Goal: Task Accomplishment & Management: Complete application form

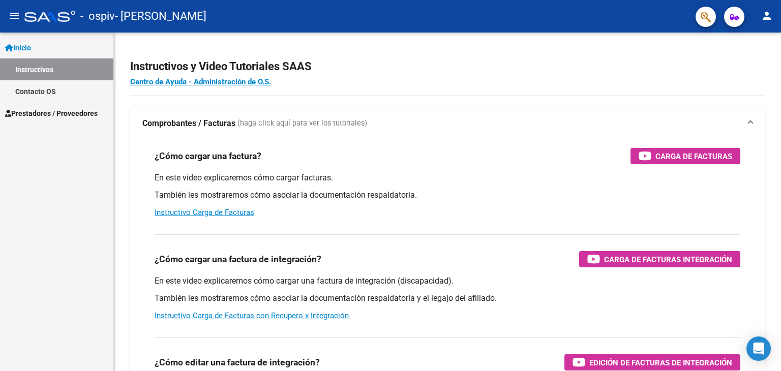
click at [37, 115] on span "Prestadores / Proveedores" at bounding box center [51, 113] width 93 height 11
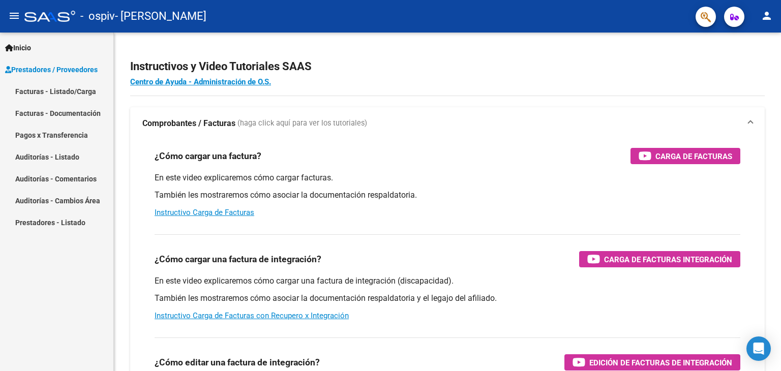
click at [48, 100] on link "Facturas - Listado/Carga" at bounding box center [56, 91] width 113 height 22
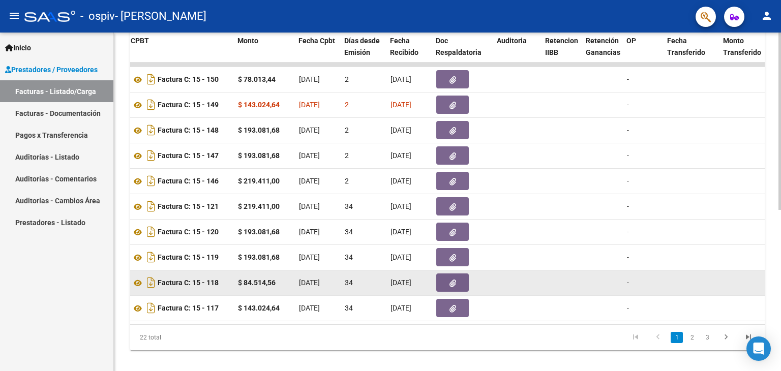
scroll to position [307, 0]
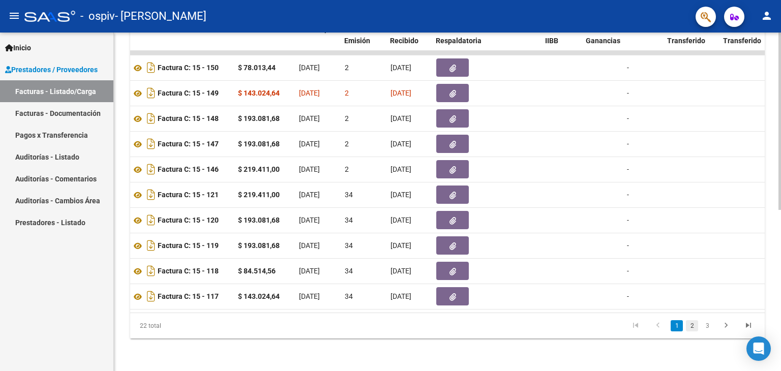
click at [690, 328] on link "2" at bounding box center [692, 325] width 12 height 11
click at [707, 325] on link "3" at bounding box center [707, 325] width 12 height 11
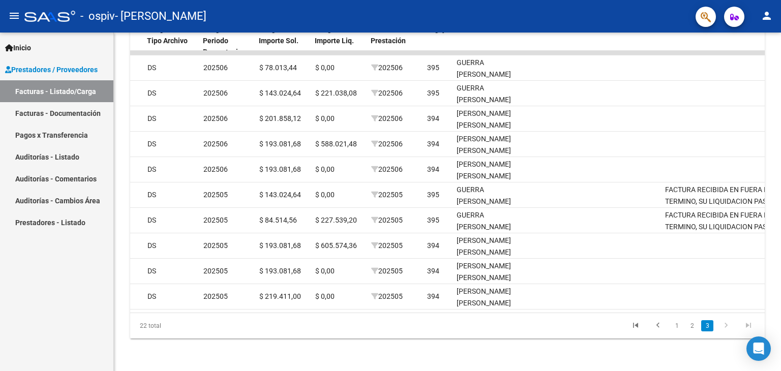
scroll to position [0, 1088]
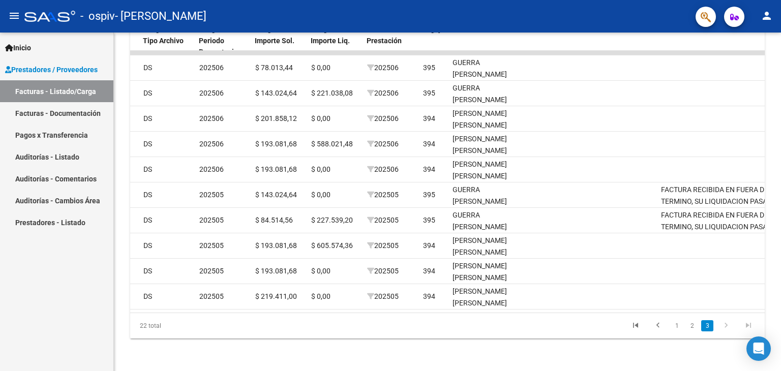
click at [723, 324] on icon "go to next page" at bounding box center [725, 327] width 13 height 12
click at [727, 329] on icon "go to next page" at bounding box center [725, 327] width 13 height 12
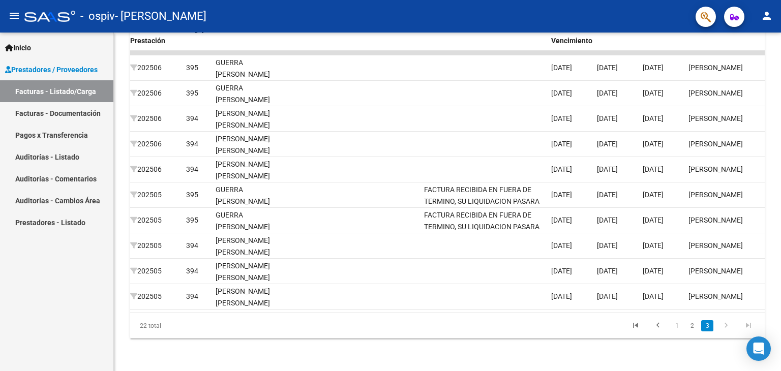
click at [708, 325] on link "3" at bounding box center [707, 325] width 12 height 11
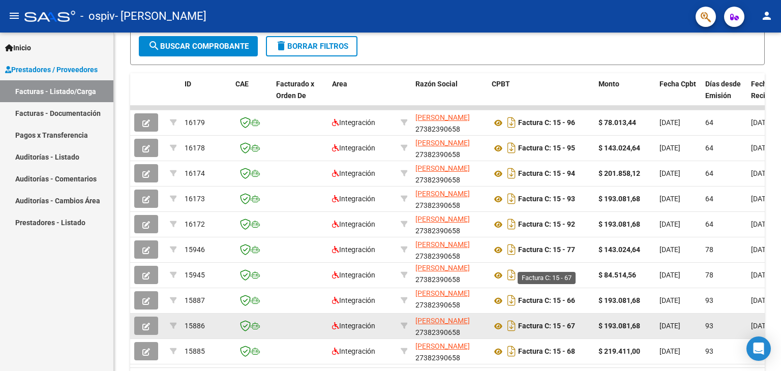
scroll to position [307, 0]
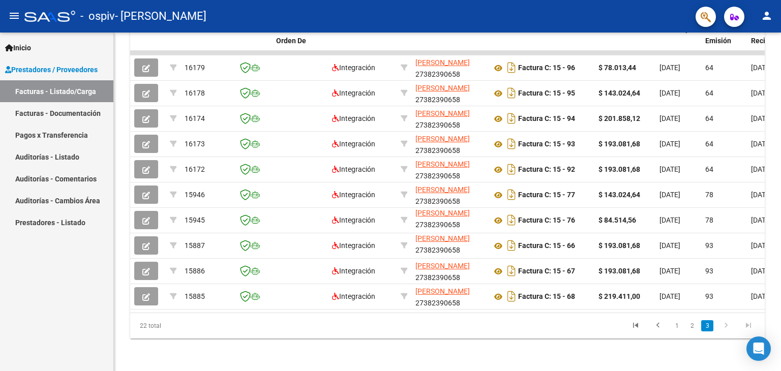
click at [695, 331] on link "2" at bounding box center [692, 325] width 12 height 11
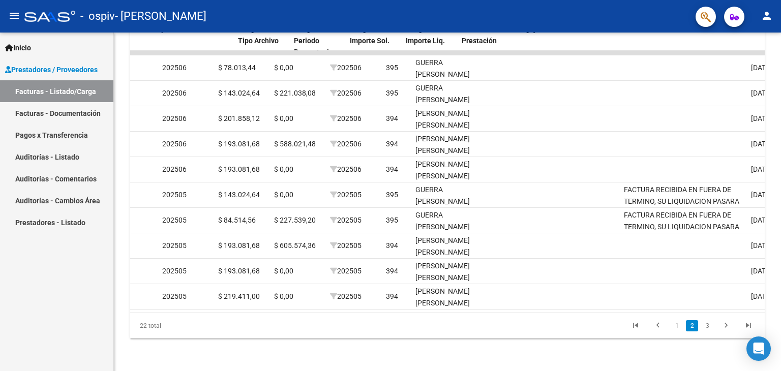
scroll to position [0, 993]
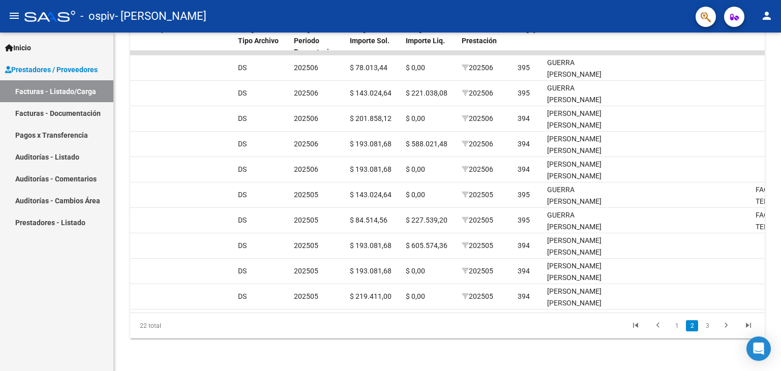
drag, startPoint x: 285, startPoint y: 308, endPoint x: 624, endPoint y: 316, distance: 339.1
click at [568, 314] on div "22 total 1 2 3" at bounding box center [447, 325] width 634 height 25
click at [710, 324] on link "3" at bounding box center [707, 325] width 12 height 11
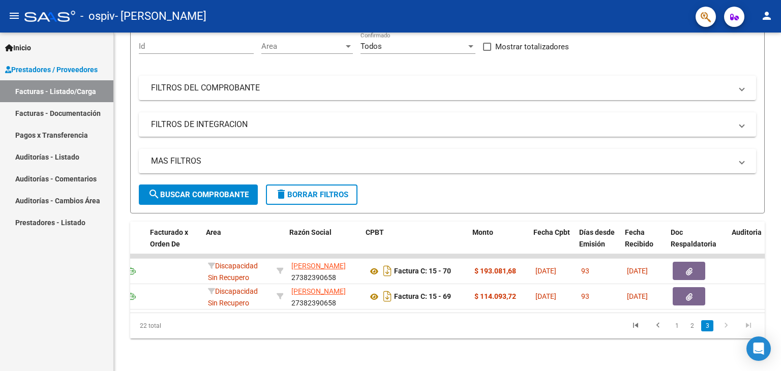
scroll to position [0, 1509]
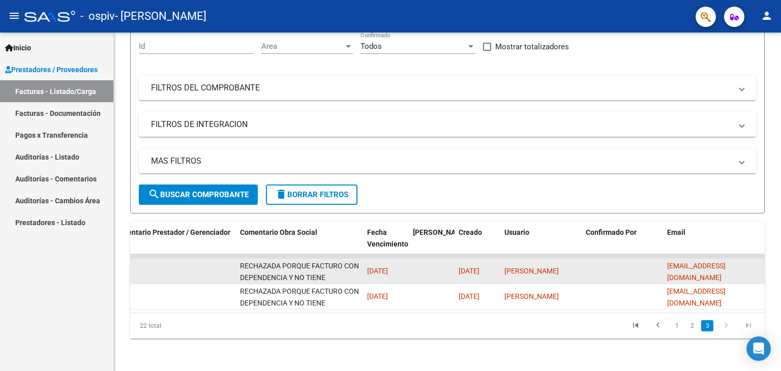
click at [289, 263] on div "RECHAZADA PORQUE FACTURO CON DEPENDENCIA Y NO TIENE DEPENDENCIA" at bounding box center [299, 270] width 119 height 21
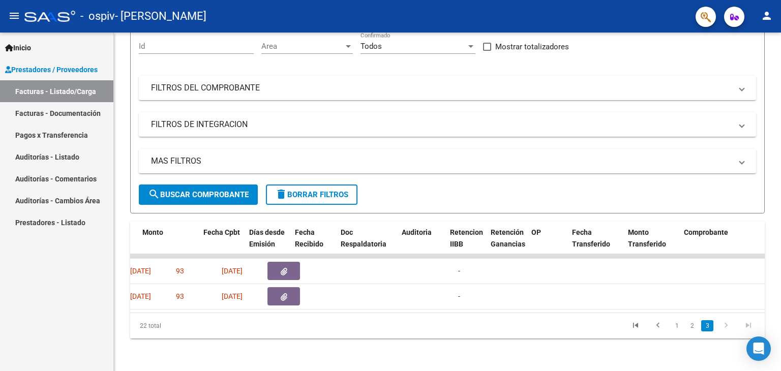
scroll to position [0, 444]
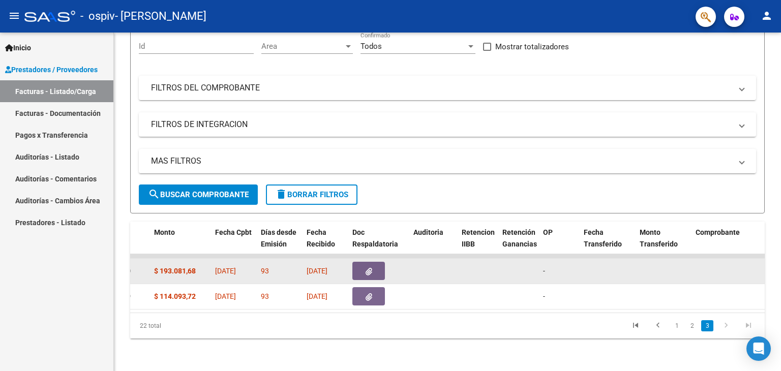
click at [370, 269] on button "button" at bounding box center [368, 271] width 33 height 18
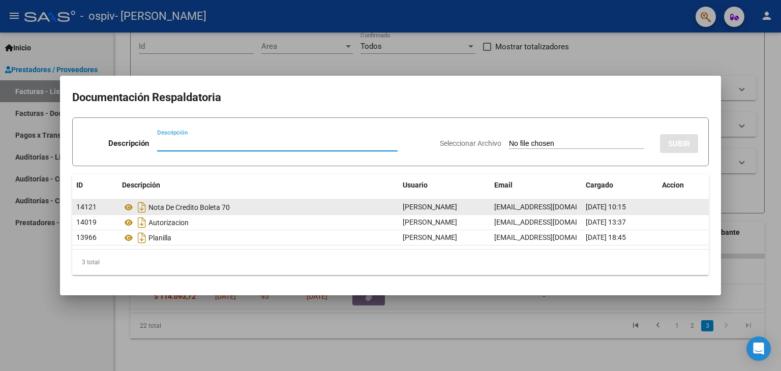
click at [312, 206] on div "Nota De Credito Boleta 70" at bounding box center [258, 207] width 272 height 16
click at [138, 208] on icon "Descargar documento" at bounding box center [141, 207] width 13 height 16
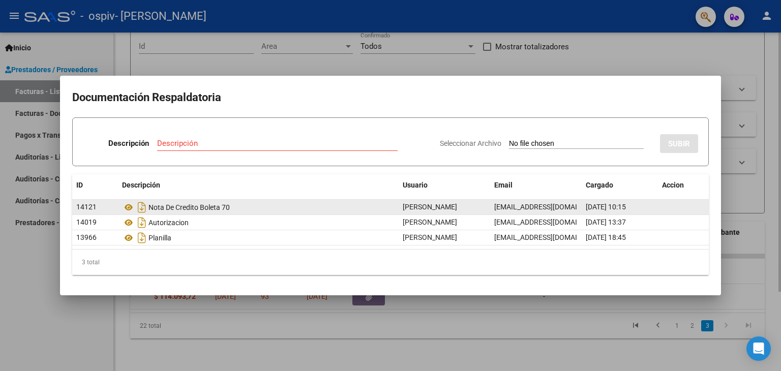
click at [565, 66] on div at bounding box center [390, 185] width 781 height 371
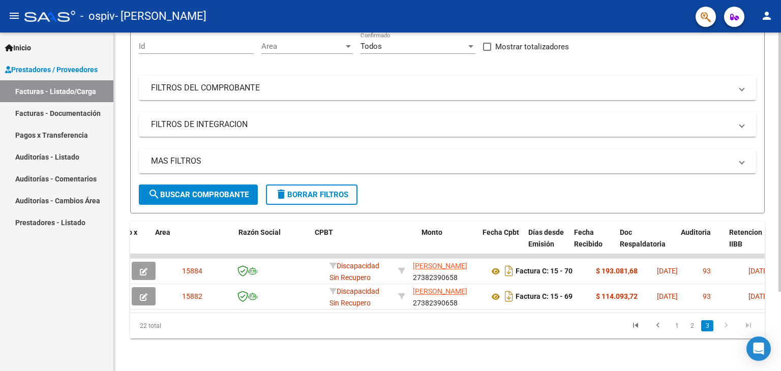
scroll to position [0, 0]
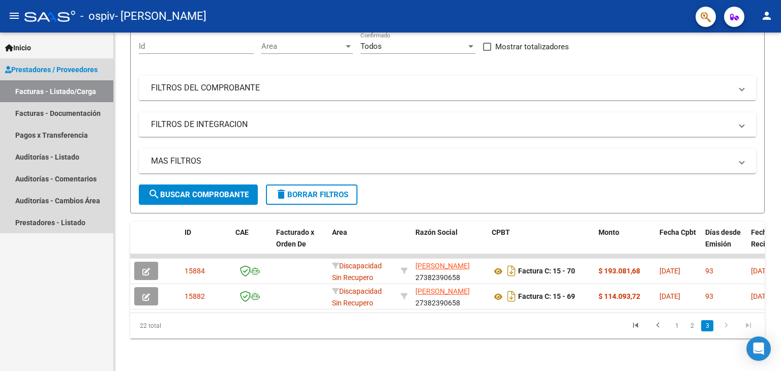
click at [70, 89] on link "Facturas - Listado/Carga" at bounding box center [56, 91] width 113 height 22
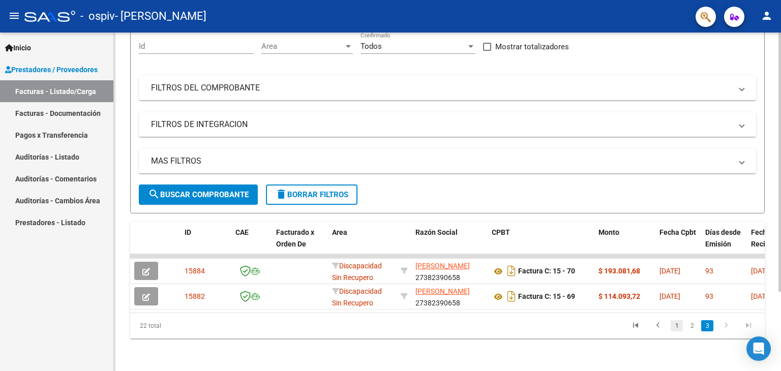
click at [674, 327] on link "1" at bounding box center [676, 325] width 12 height 11
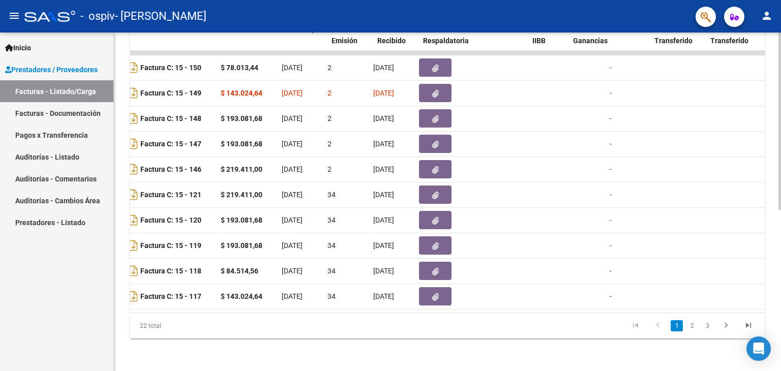
scroll to position [0, 374]
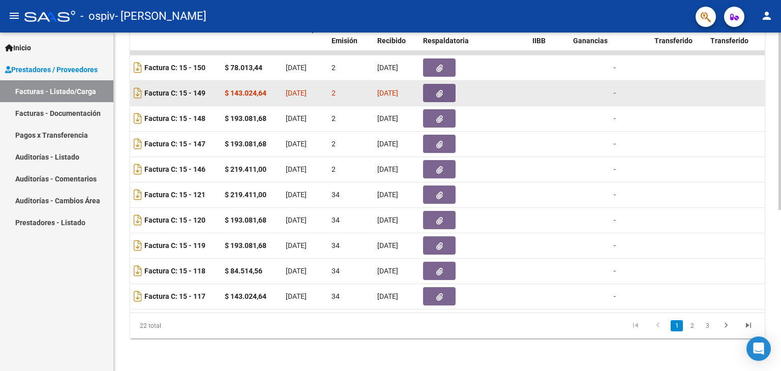
click at [435, 89] on button "button" at bounding box center [439, 93] width 33 height 18
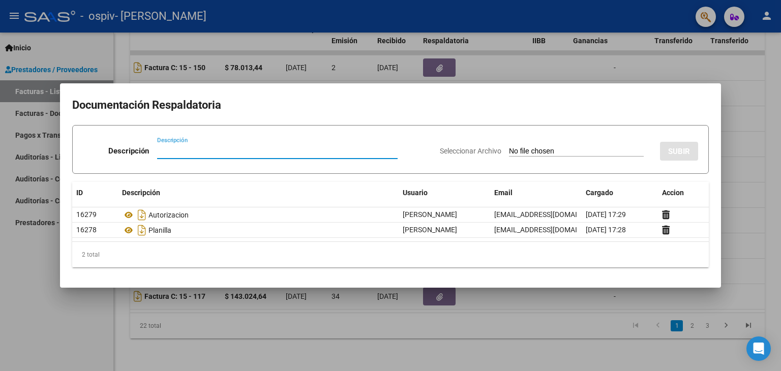
click at [253, 151] on input "Descripción" at bounding box center [277, 150] width 240 height 9
type input "Nota de credito"
drag, startPoint x: 559, startPoint y: 76, endPoint x: 551, endPoint y: 78, distance: 8.4
click at [558, 76] on div at bounding box center [390, 185] width 781 height 371
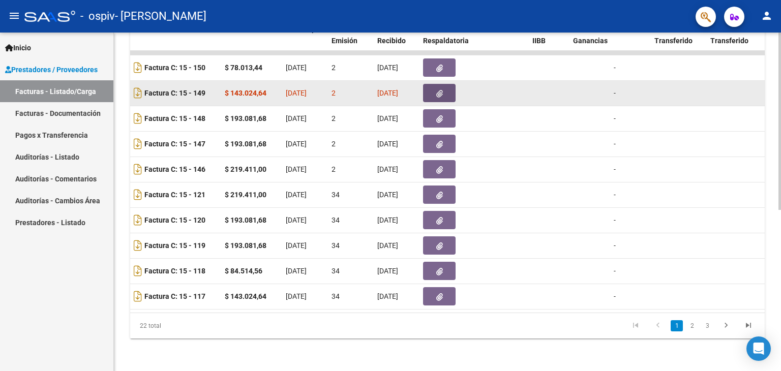
click at [439, 88] on span "button" at bounding box center [439, 92] width 7 height 9
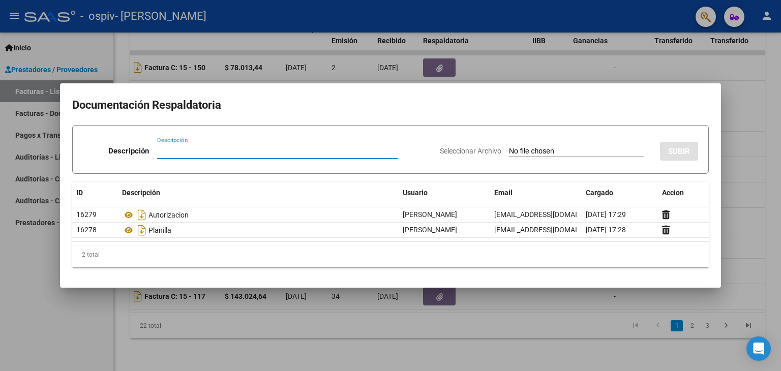
click at [248, 155] on input "Descripción" at bounding box center [277, 150] width 240 height 9
type input "nota de credito"
click at [521, 149] on input "Seleccionar Archivo" at bounding box center [576, 152] width 135 height 10
click at [188, 129] on form "Descripción nota de credito Descripción Seleccionar Archivo SUBIR" at bounding box center [390, 149] width 636 height 49
click at [531, 147] on input "Seleccionar Archivo" at bounding box center [576, 152] width 135 height 10
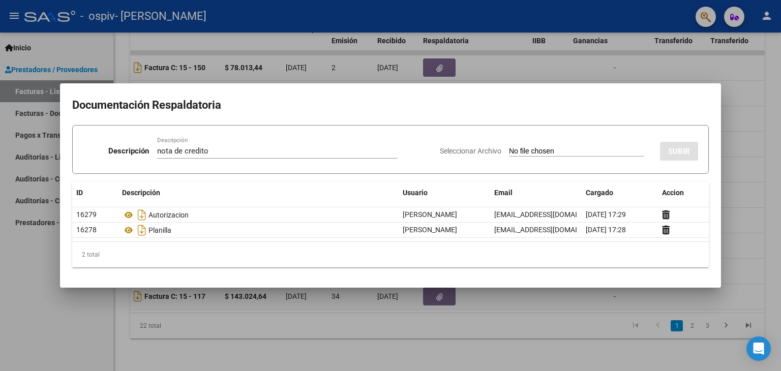
type input "C:\fakepath\nota de credito de la boleta 015-149.pdf"
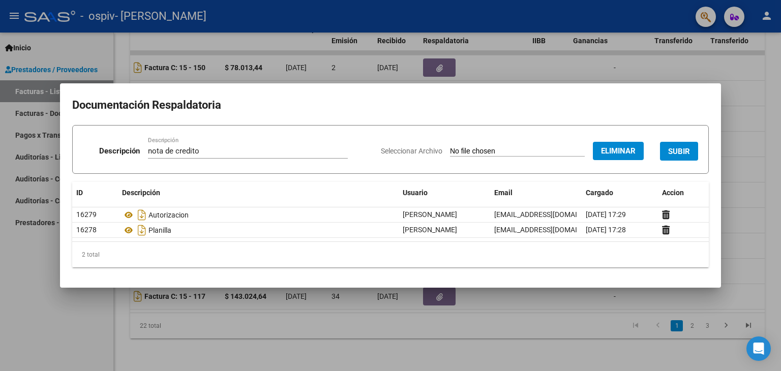
click at [676, 149] on span "SUBIR" at bounding box center [679, 151] width 22 height 9
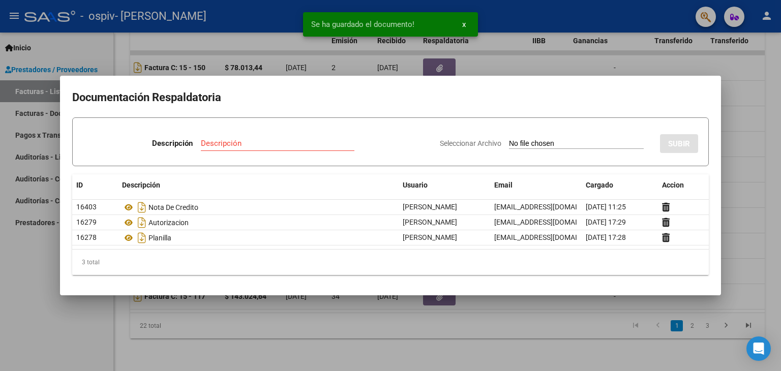
click at [594, 63] on div at bounding box center [390, 185] width 781 height 371
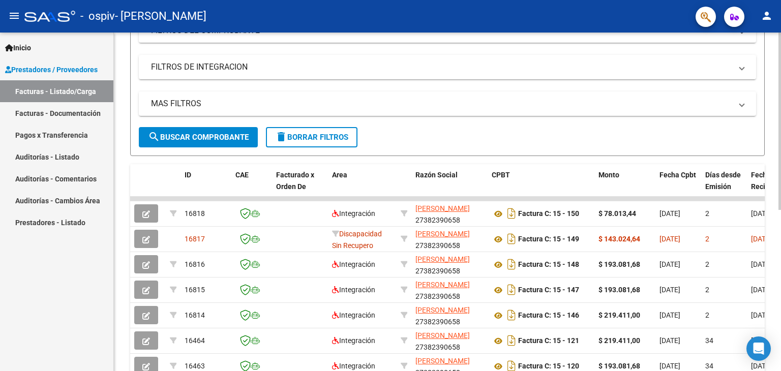
scroll to position [307, 0]
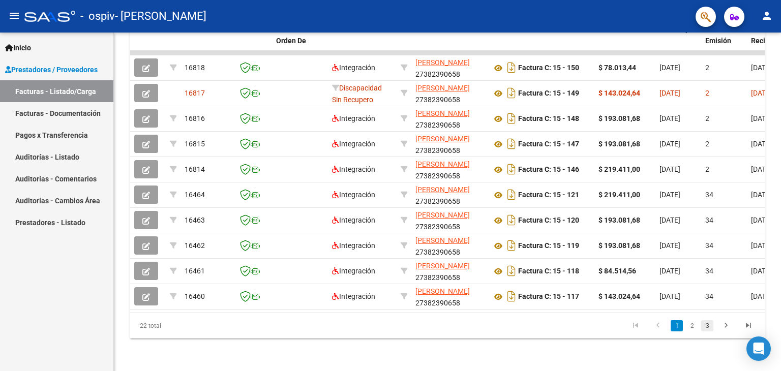
click at [703, 327] on link "3" at bounding box center [707, 325] width 12 height 11
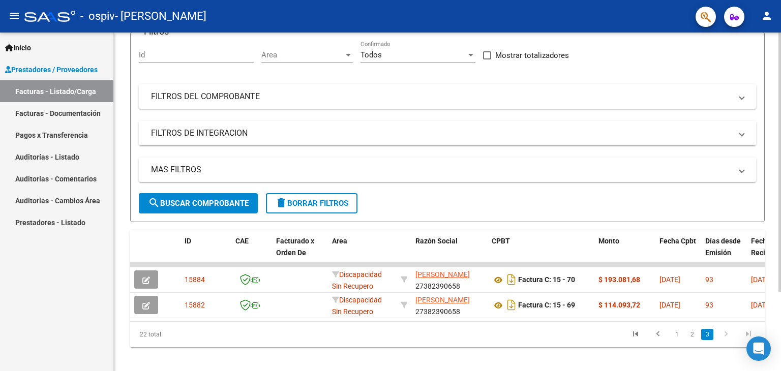
scroll to position [104, 0]
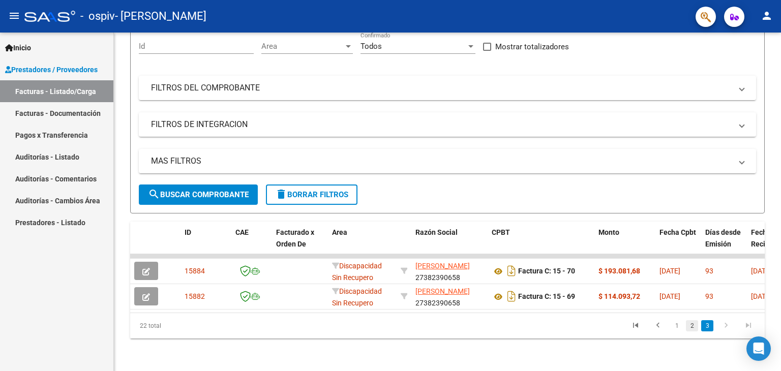
click at [691, 326] on link "2" at bounding box center [692, 325] width 12 height 11
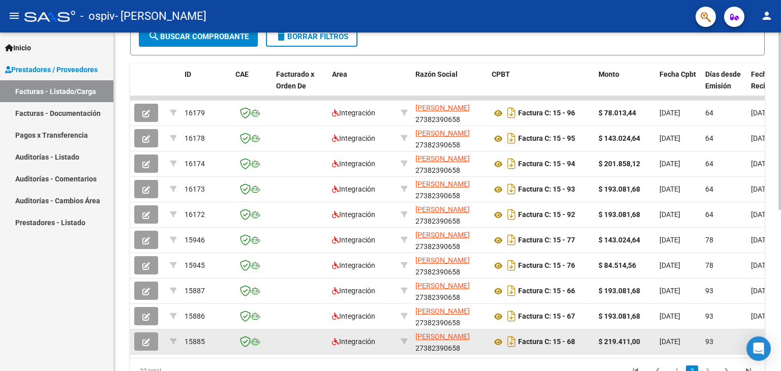
scroll to position [307, 0]
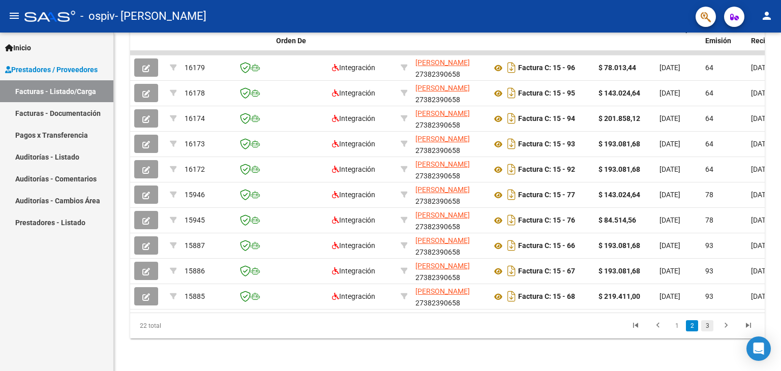
click at [709, 326] on link "3" at bounding box center [707, 325] width 12 height 11
click at [709, 326] on div "22 total 1 2 3" at bounding box center [447, 325] width 634 height 25
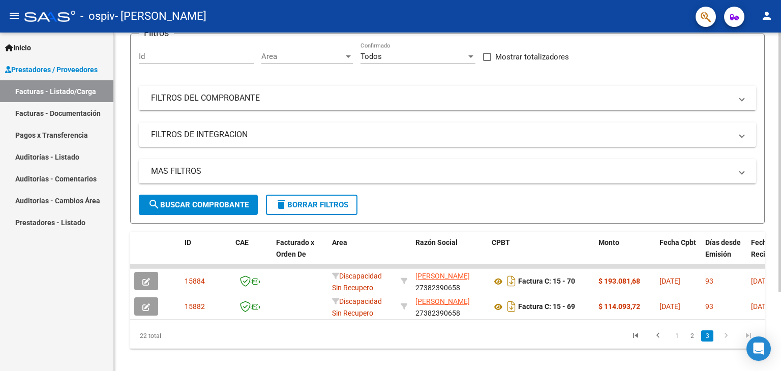
scroll to position [104, 0]
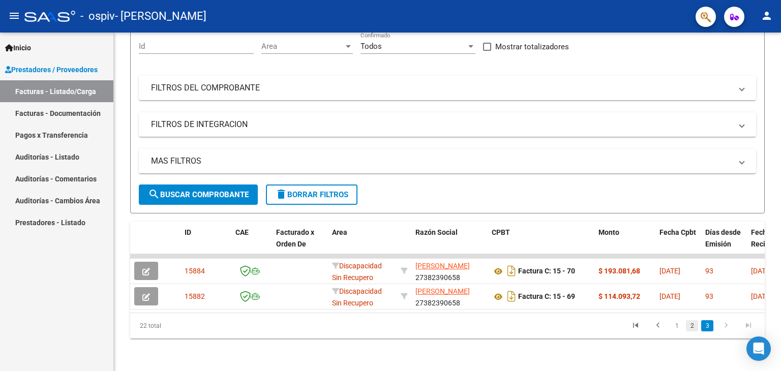
click at [696, 323] on link "2" at bounding box center [692, 325] width 12 height 11
click at [696, 323] on div "22 total 1 2 3" at bounding box center [447, 325] width 634 height 25
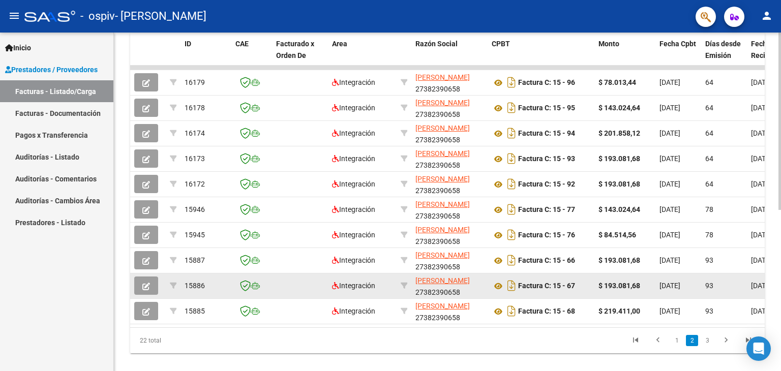
scroll to position [307, 0]
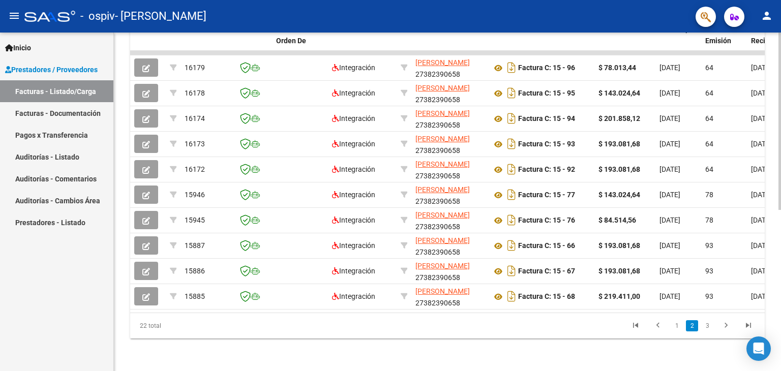
click at [556, 327] on datatable-pager "1 2 3" at bounding box center [509, 325] width 499 height 17
click at [712, 328] on link "3" at bounding box center [707, 325] width 12 height 11
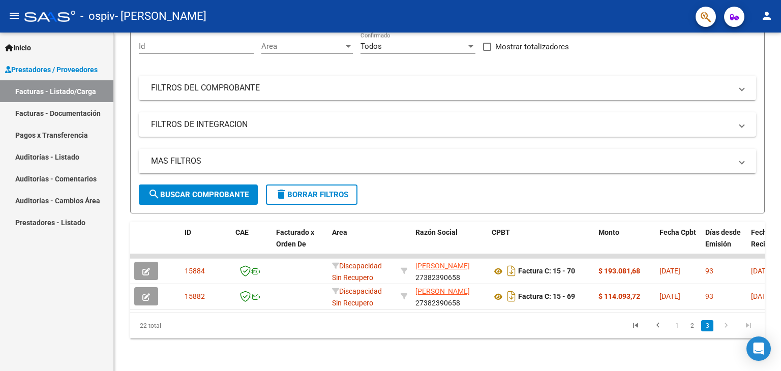
scroll to position [104, 0]
click at [691, 329] on link "2" at bounding box center [692, 325] width 12 height 11
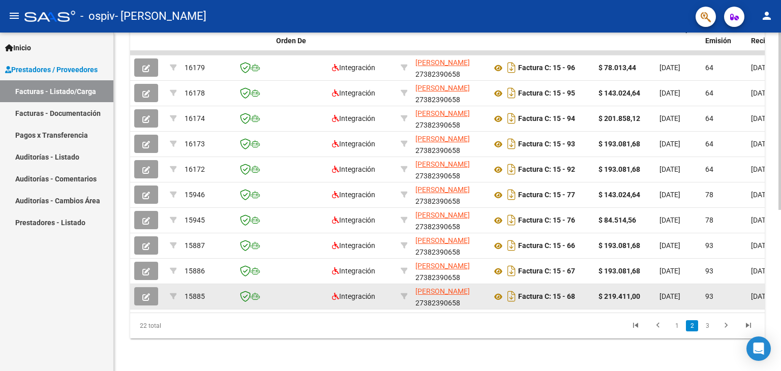
scroll to position [307, 0]
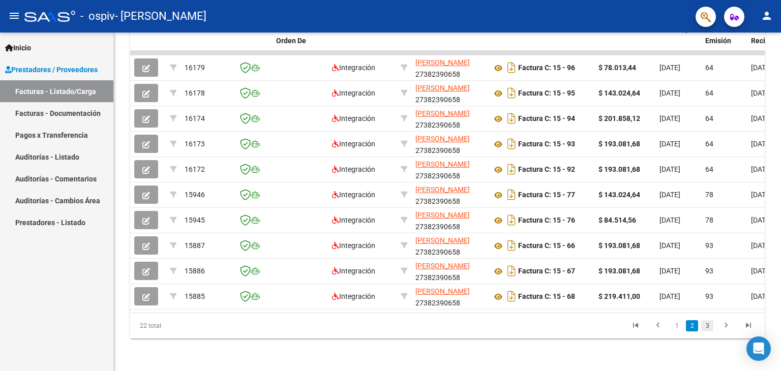
click at [711, 324] on link "3" at bounding box center [707, 325] width 12 height 11
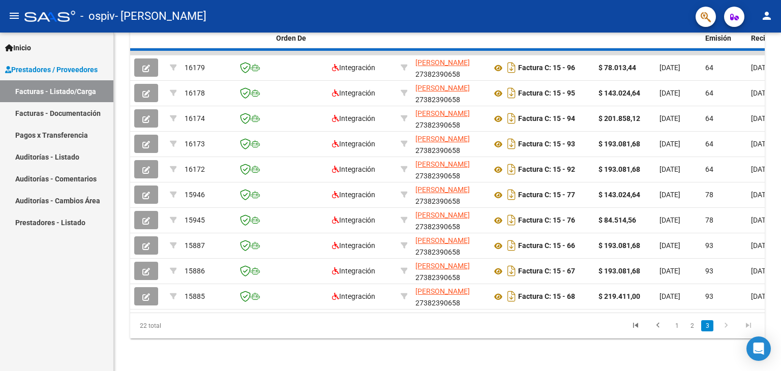
scroll to position [104, 0]
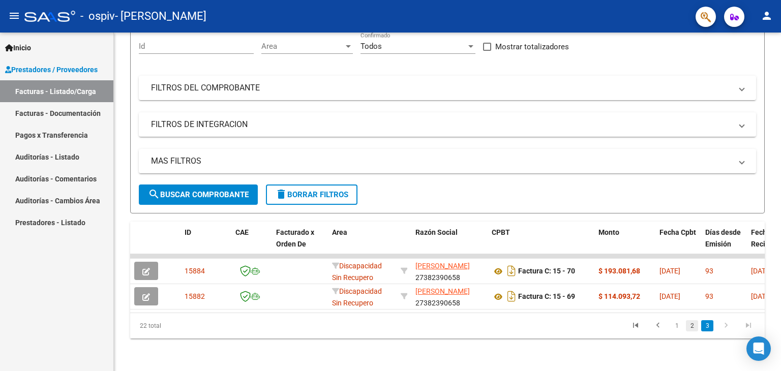
click at [693, 324] on link "2" at bounding box center [692, 325] width 12 height 11
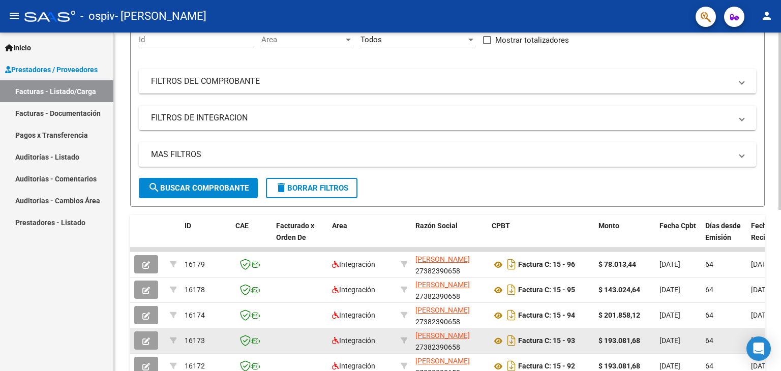
scroll to position [307, 0]
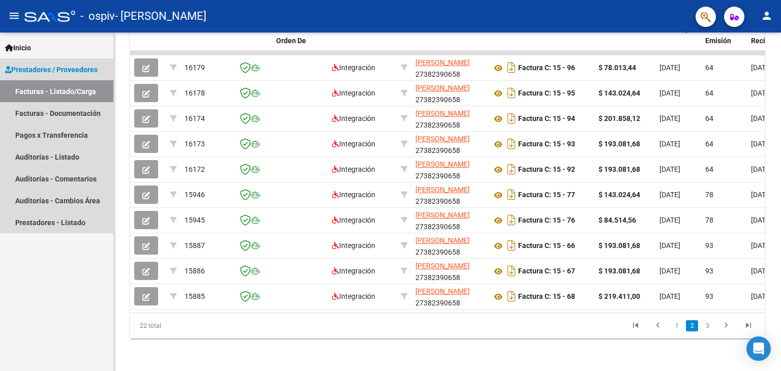
click at [49, 86] on link "Facturas - Listado/Carga" at bounding box center [56, 91] width 113 height 22
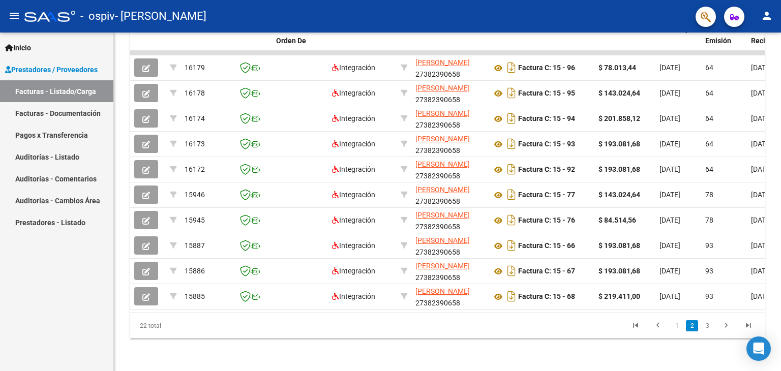
click at [60, 93] on link "Facturas - Listado/Carga" at bounding box center [56, 91] width 113 height 22
click at [679, 326] on link "1" at bounding box center [676, 325] width 12 height 11
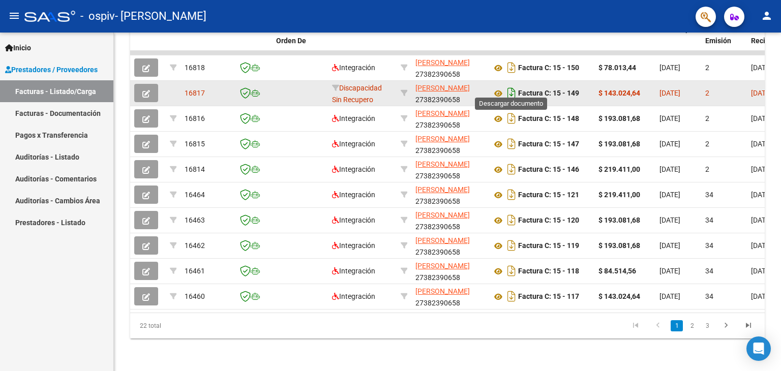
click at [511, 87] on icon "Descargar documento" at bounding box center [511, 93] width 13 height 16
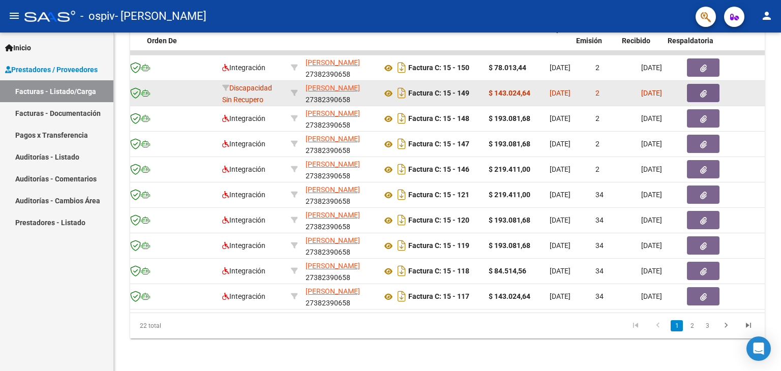
scroll to position [0, 171]
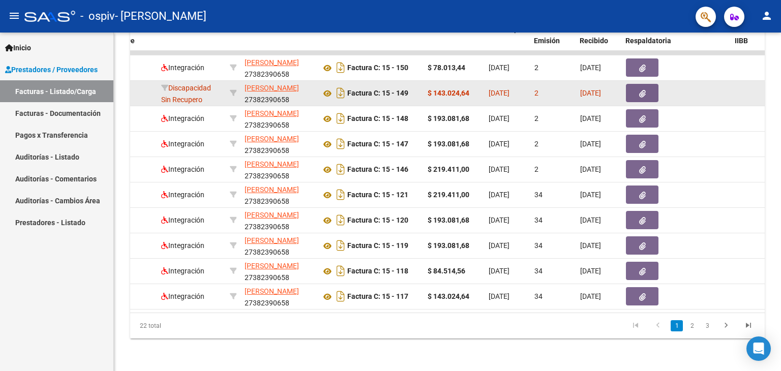
click at [640, 90] on icon "button" at bounding box center [642, 94] width 7 height 8
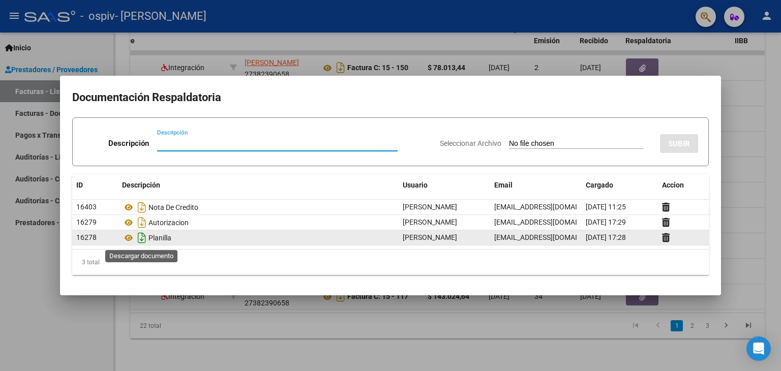
click at [142, 240] on icon "Descargar documento" at bounding box center [141, 238] width 13 height 16
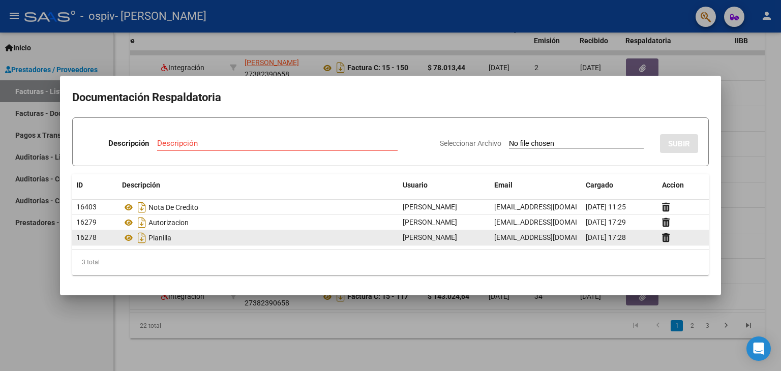
click at [34, 335] on div at bounding box center [390, 185] width 781 height 371
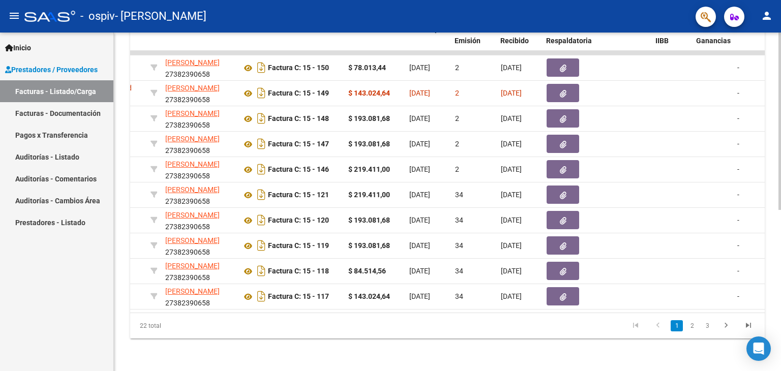
scroll to position [0, 249]
click at [705, 323] on link "3" at bounding box center [707, 325] width 12 height 11
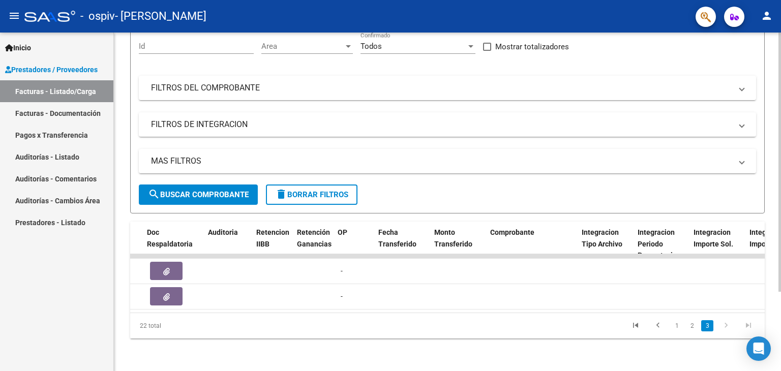
scroll to position [0, 649]
click at [691, 327] on link "2" at bounding box center [692, 325] width 12 height 11
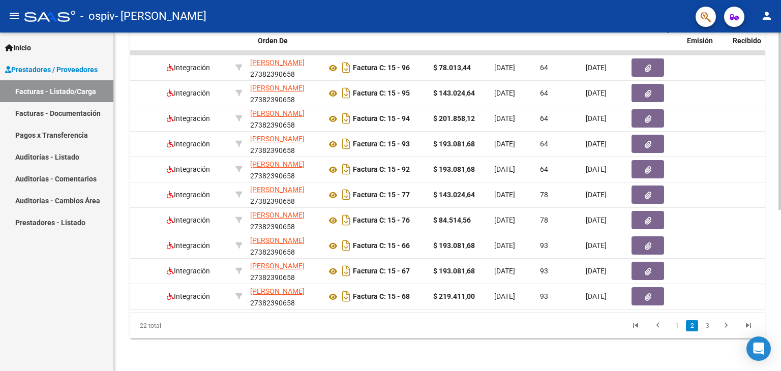
scroll to position [0, 0]
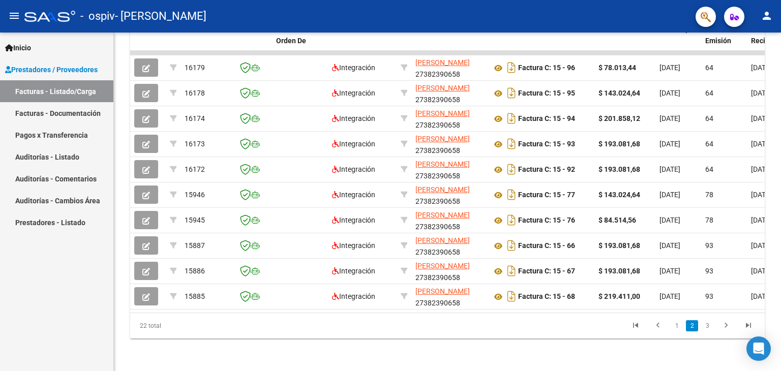
click at [699, 324] on li "3" at bounding box center [706, 325] width 15 height 17
click at [708, 324] on link "3" at bounding box center [707, 325] width 12 height 11
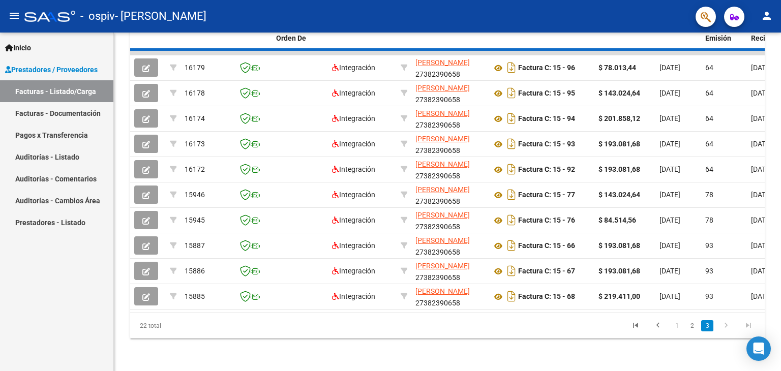
scroll to position [104, 0]
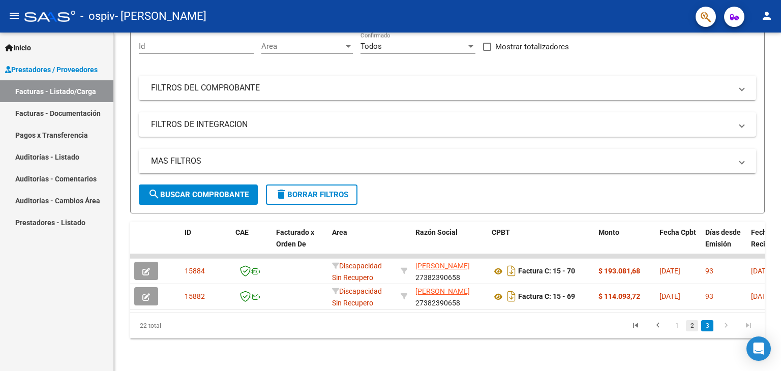
click at [692, 323] on link "2" at bounding box center [692, 325] width 12 height 11
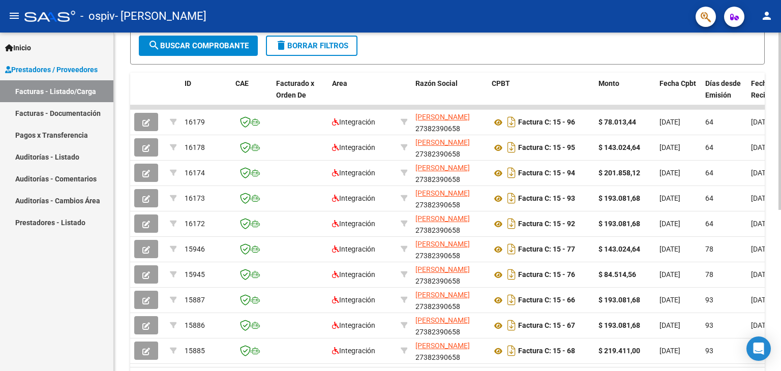
scroll to position [307, 0]
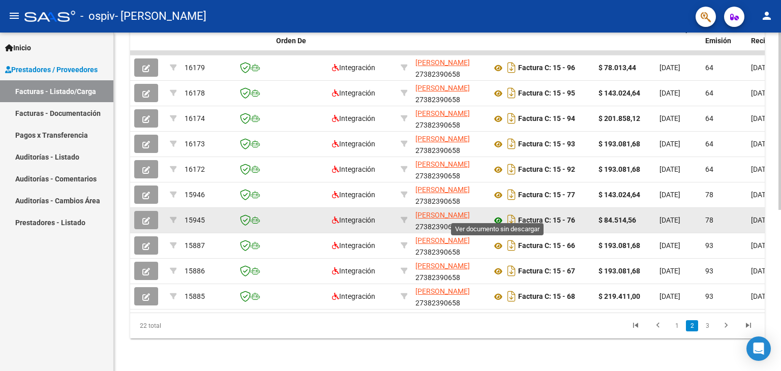
click at [497, 214] on icon at bounding box center [498, 220] width 13 height 12
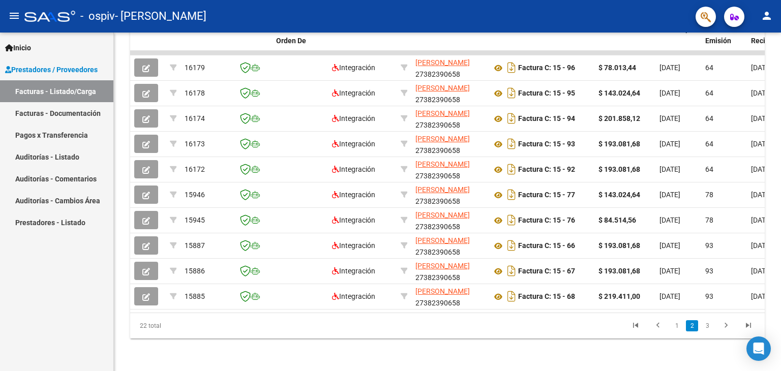
click at [68, 91] on link "Facturas - Listado/Carga" at bounding box center [56, 91] width 113 height 22
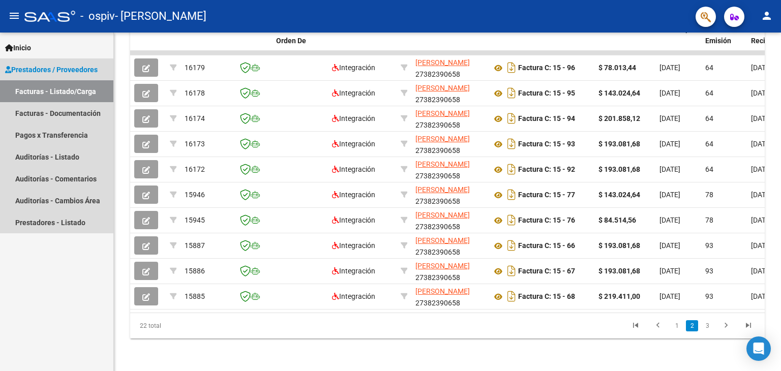
click at [69, 90] on link "Facturas - Listado/Carga" at bounding box center [56, 91] width 113 height 22
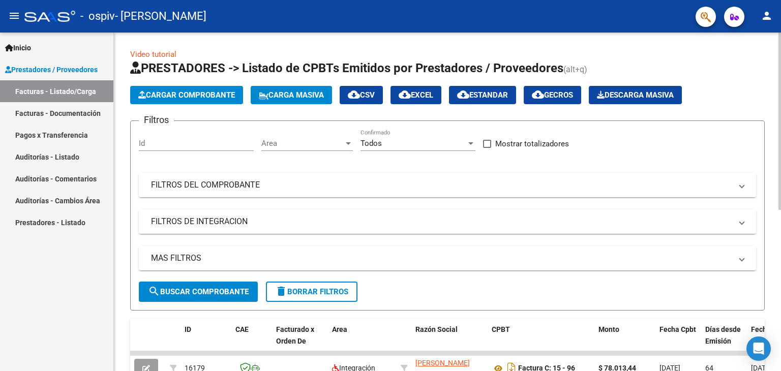
scroll to position [0, 0]
click at [219, 102] on button "Cargar Comprobante" at bounding box center [186, 95] width 113 height 18
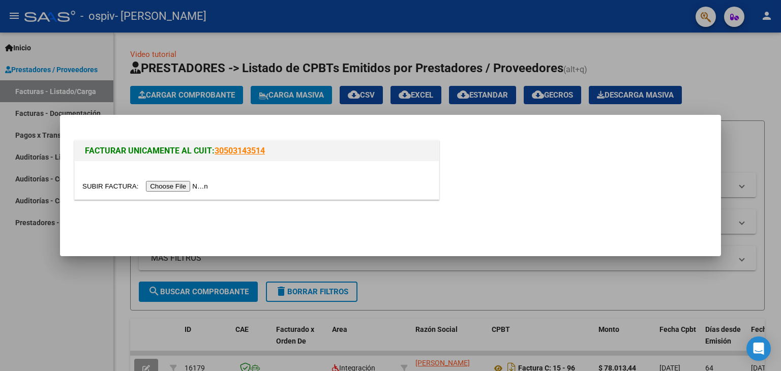
click at [181, 186] on input "file" at bounding box center [146, 186] width 129 height 11
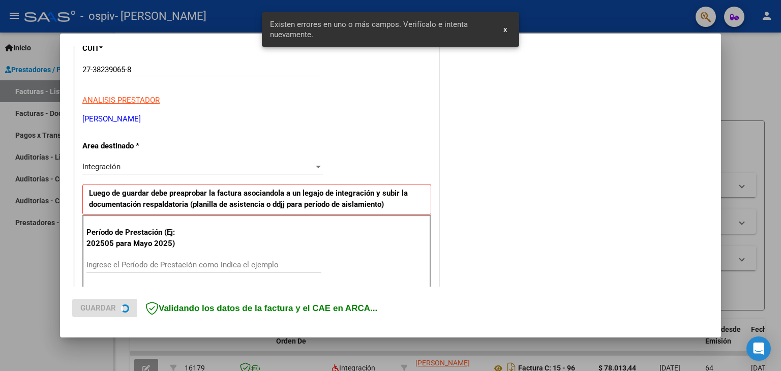
scroll to position [213, 0]
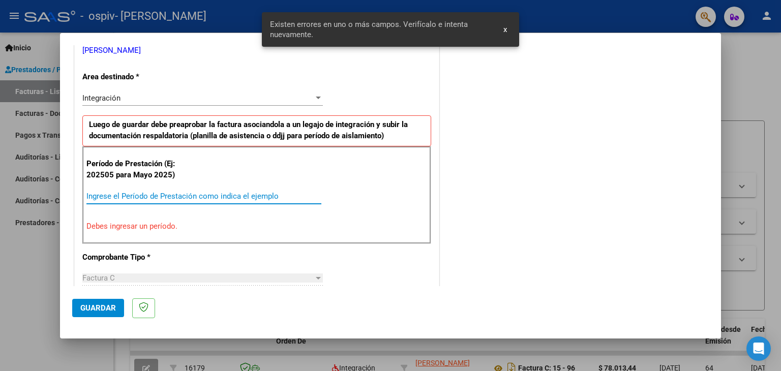
click at [141, 197] on input "Ingrese el Período de Prestación como indica el ejemplo" at bounding box center [203, 196] width 235 height 9
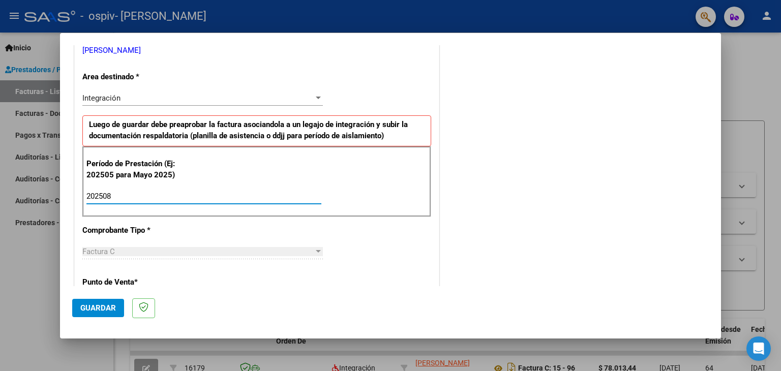
type input "202508"
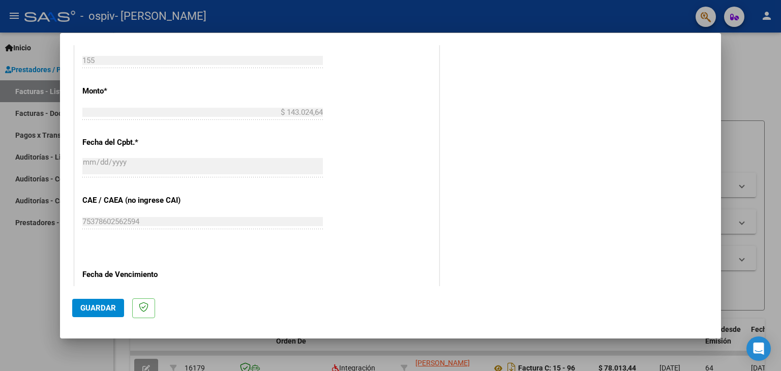
scroll to position [569, 0]
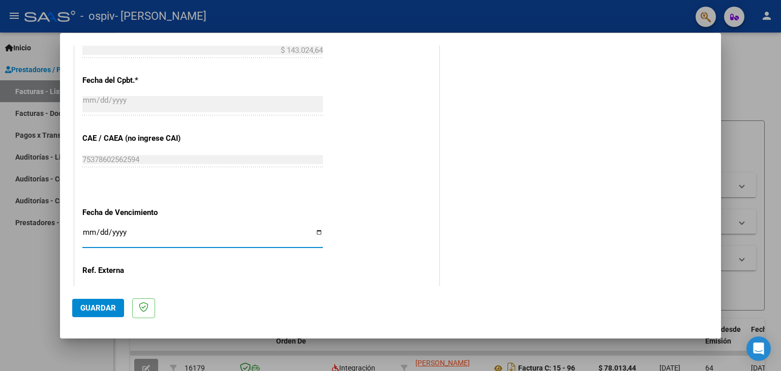
click at [86, 230] on input "Ingresar la fecha" at bounding box center [202, 236] width 240 height 16
type input "[DATE]"
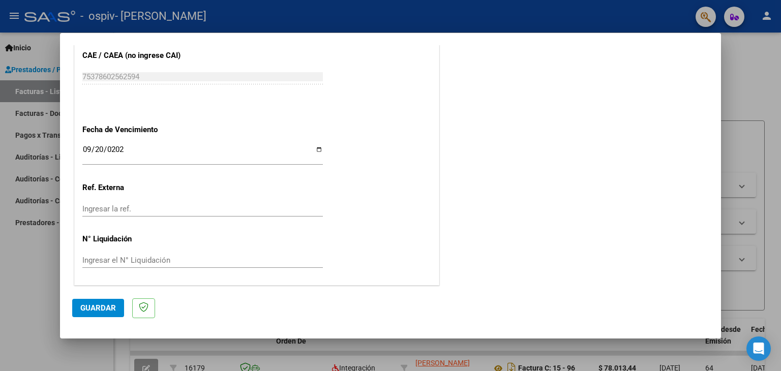
click at [89, 310] on span "Guardar" at bounding box center [98, 307] width 36 height 9
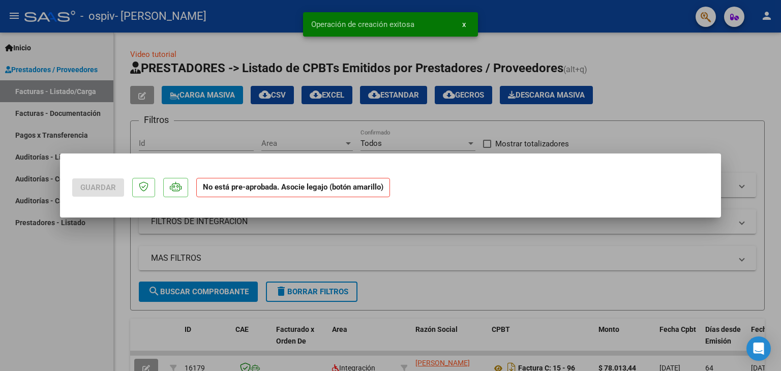
scroll to position [0, 0]
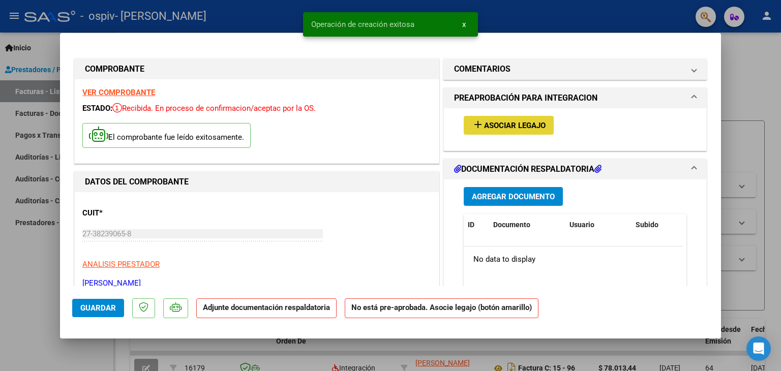
click at [512, 121] on span "Asociar Legajo" at bounding box center [515, 125] width 62 height 9
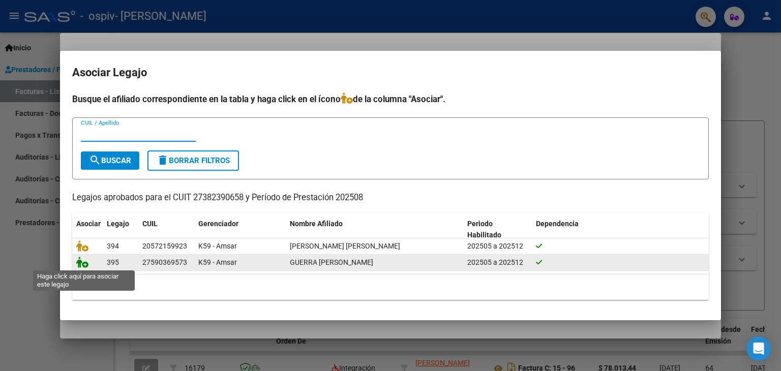
click at [81, 261] on icon at bounding box center [82, 262] width 12 height 11
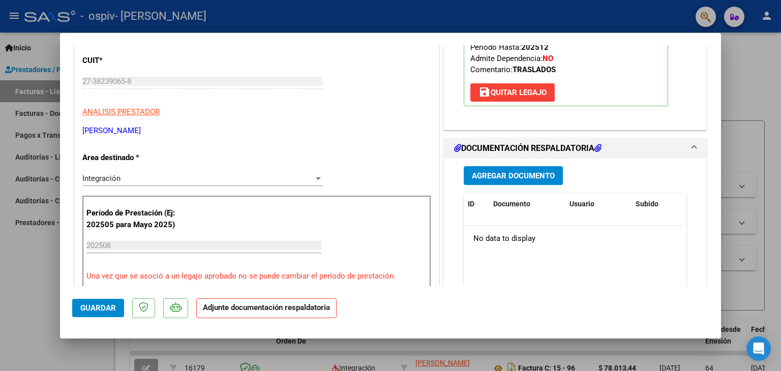
scroll to position [203, 0]
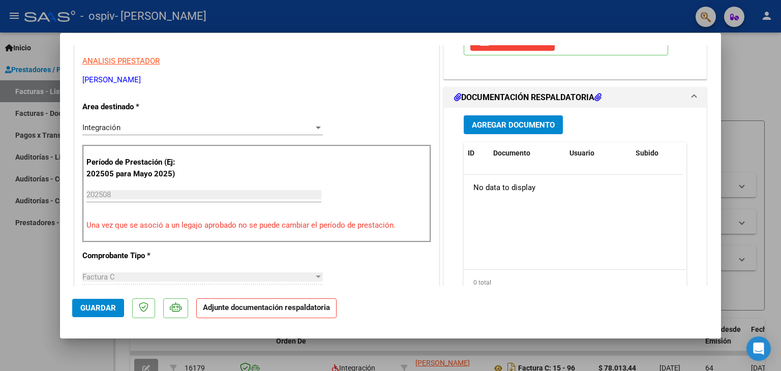
click at [515, 126] on span "Agregar Documento" at bounding box center [513, 124] width 83 height 9
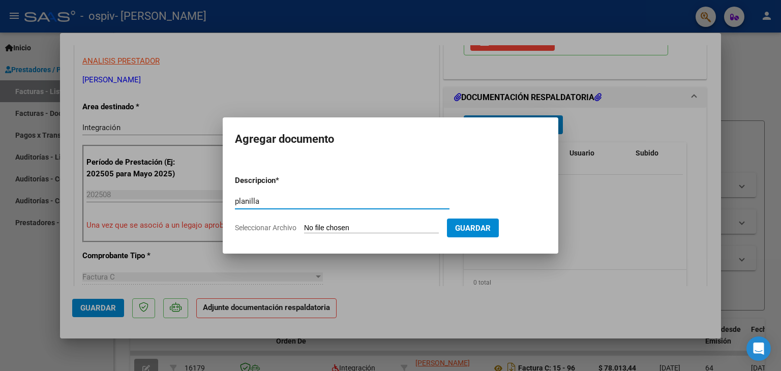
type input "planilla"
click at [344, 221] on form "Descripcion * planilla Escriba aquí una descripcion Seleccionar Archivo Guardar" at bounding box center [390, 204] width 311 height 74
click at [346, 225] on input "Seleccionar Archivo" at bounding box center [371, 229] width 135 height 10
type input "C:\fakepath\planilla [PERSON_NAME].pdf"
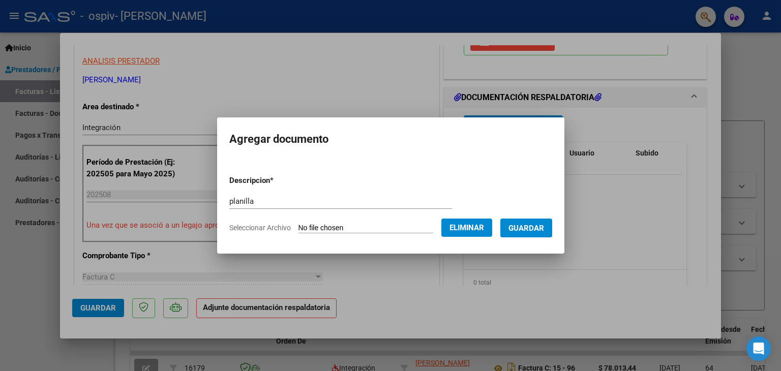
click at [536, 227] on span "Guardar" at bounding box center [526, 228] width 36 height 9
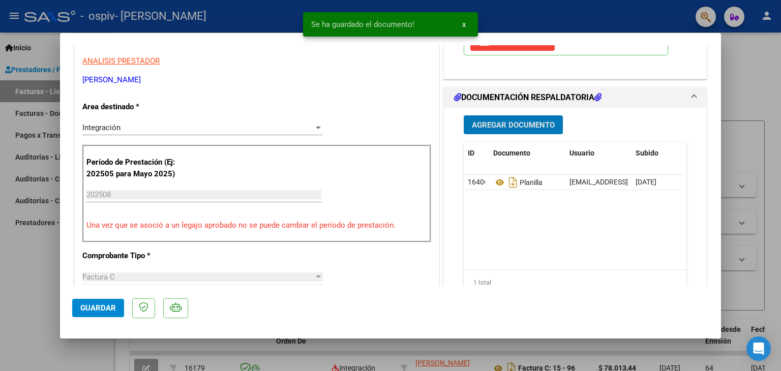
click at [514, 126] on span "Agregar Documento" at bounding box center [513, 124] width 83 height 9
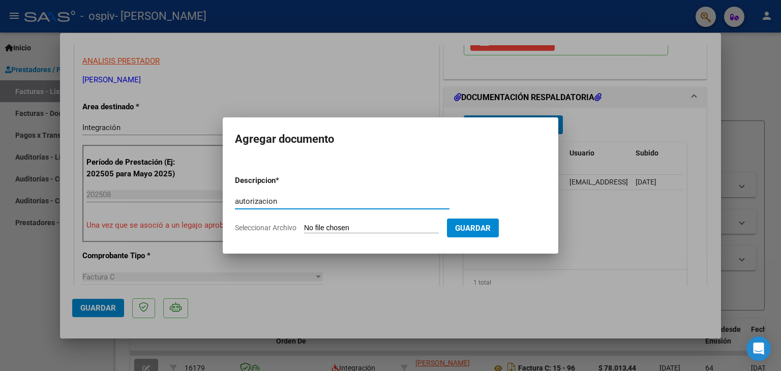
click at [254, 200] on input "autorizacion" at bounding box center [342, 201] width 214 height 9
type input "autorización"
click at [324, 226] on input "Seleccionar Archivo" at bounding box center [371, 229] width 135 height 10
type input "C:\fakepath\autorizacion GUERRA ROSA ESCUELA.pdf"
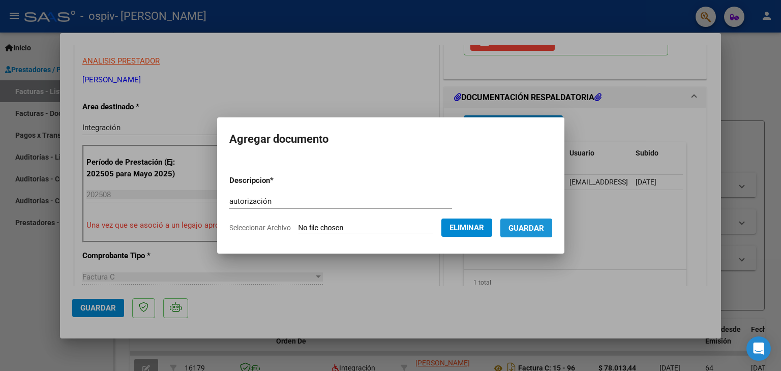
click at [531, 226] on span "Guardar" at bounding box center [526, 228] width 36 height 9
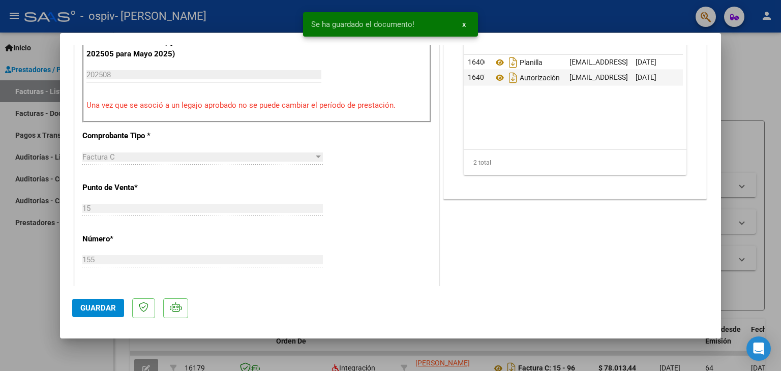
scroll to position [356, 0]
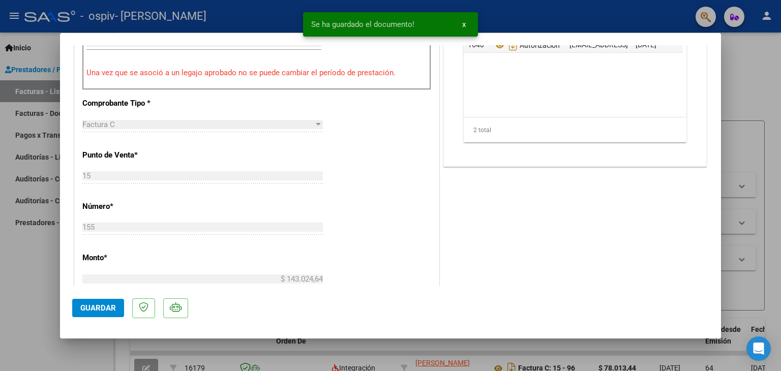
click at [86, 310] on span "Guardar" at bounding box center [98, 307] width 36 height 9
click at [754, 98] on div at bounding box center [390, 185] width 781 height 371
type input "$ 0,00"
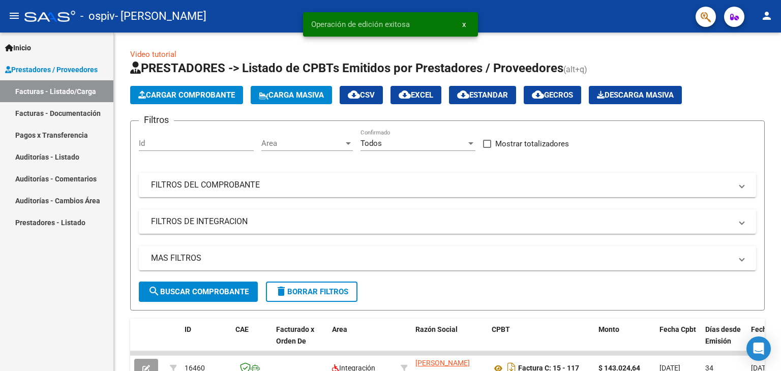
click at [70, 87] on link "Facturas - Listado/Carga" at bounding box center [56, 91] width 113 height 22
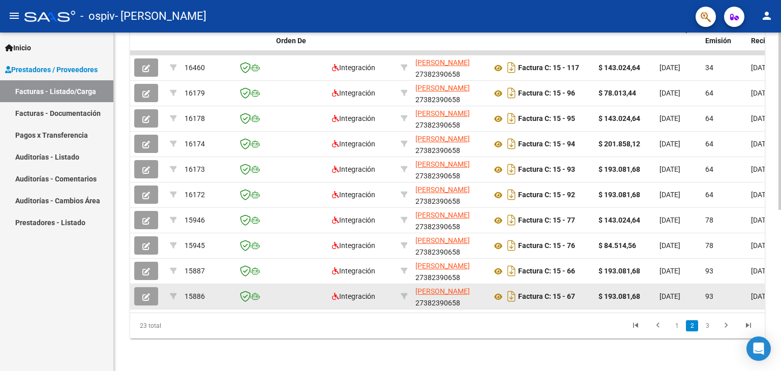
scroll to position [307, 0]
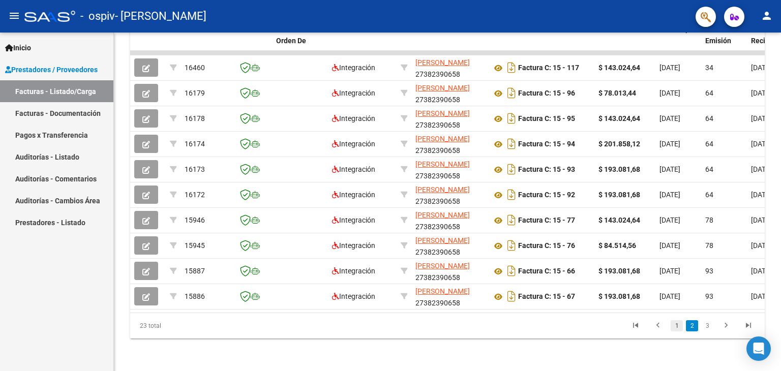
click at [670, 326] on link "1" at bounding box center [676, 325] width 12 height 11
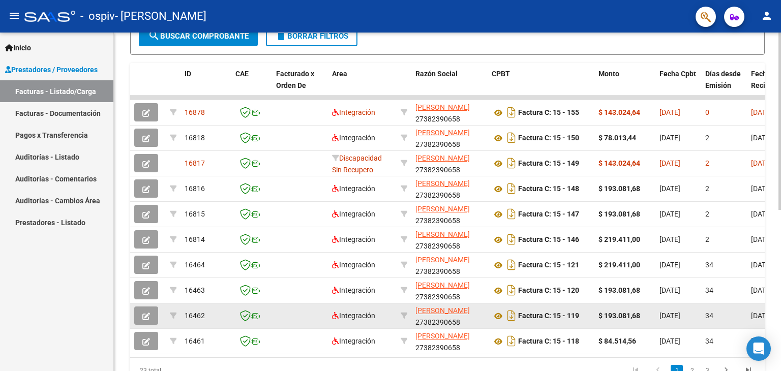
scroll to position [256, 0]
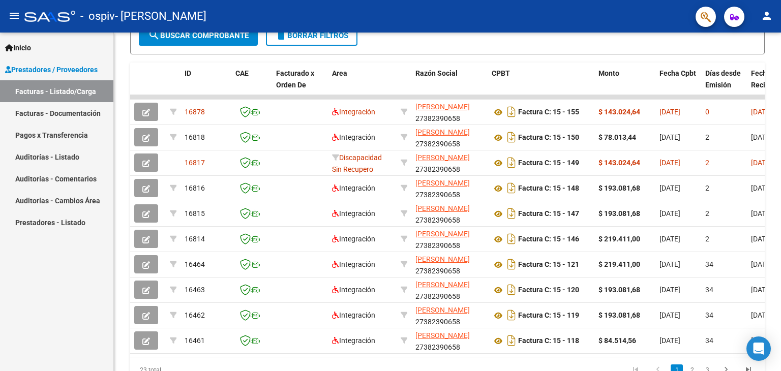
click at [65, 275] on div "Inicio Instructivos Contacto OS Prestadores / Proveedores Facturas - Listado/Ca…" at bounding box center [56, 202] width 113 height 339
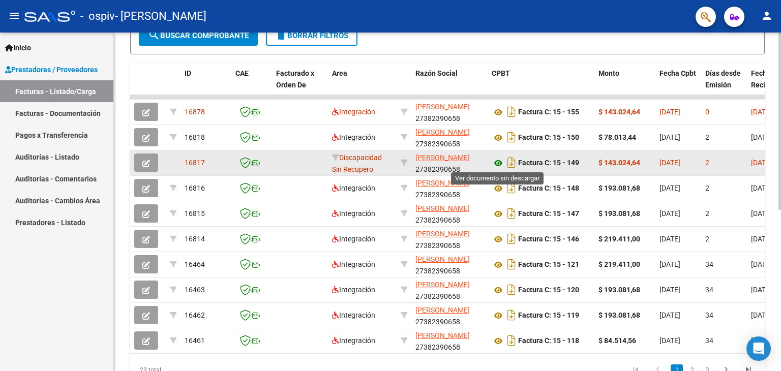
click at [501, 164] on icon at bounding box center [498, 163] width 13 height 12
